Goal: Task Accomplishment & Management: Use online tool/utility

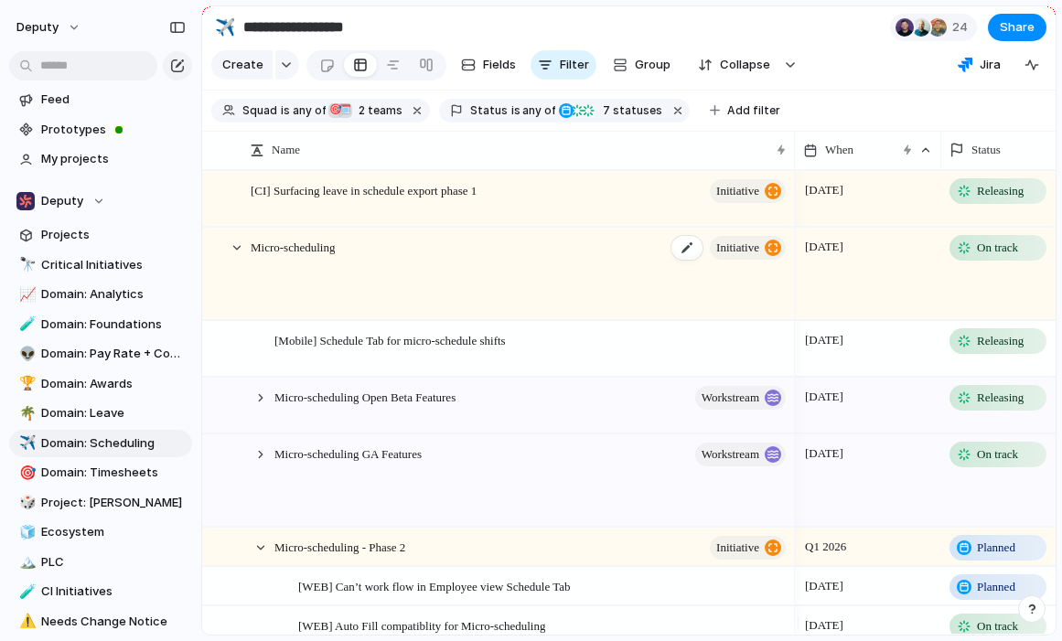
click at [461, 260] on div "Micro-scheduling initiative" at bounding box center [520, 274] width 538 height 91
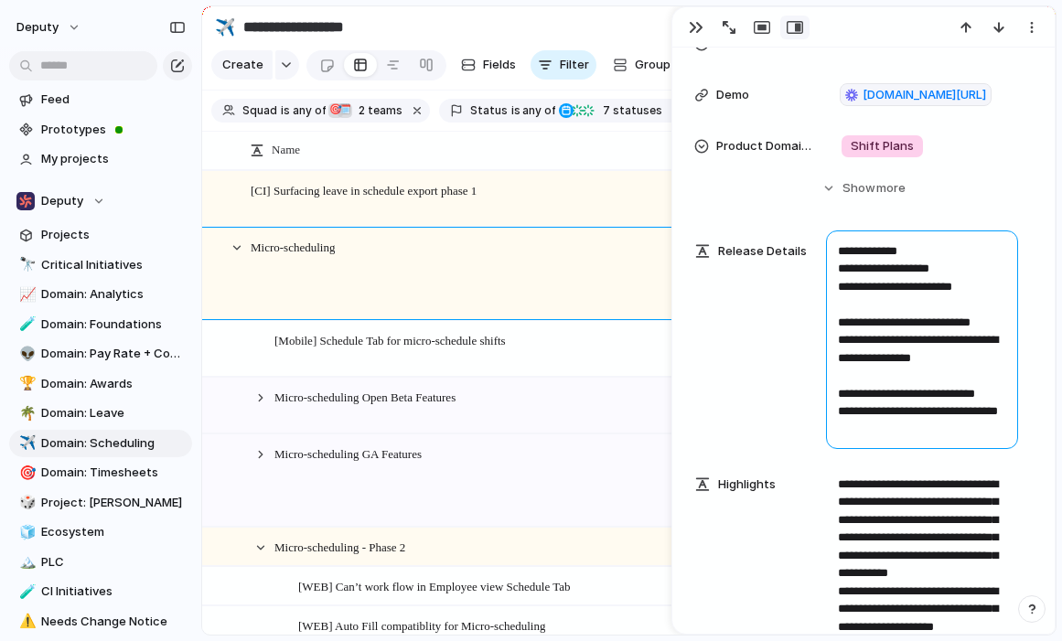
click at [889, 324] on textarea "**********" at bounding box center [922, 340] width 192 height 219
